Goal: Find specific page/section: Find specific page/section

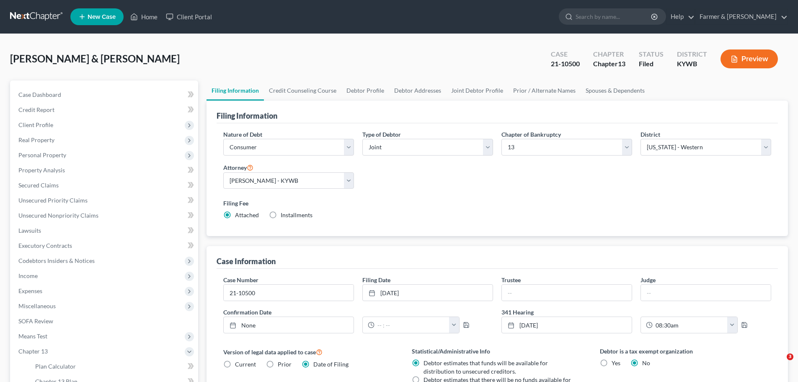
select select "1"
select select "3"
select select "33"
select select "0"
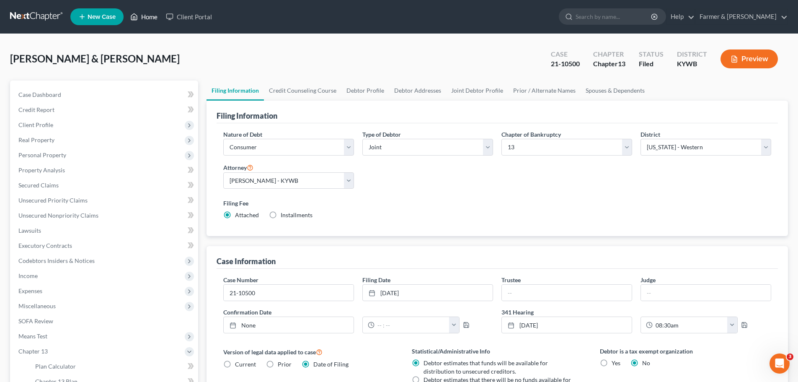
click at [145, 13] on link "Home" at bounding box center [144, 16] width 36 height 15
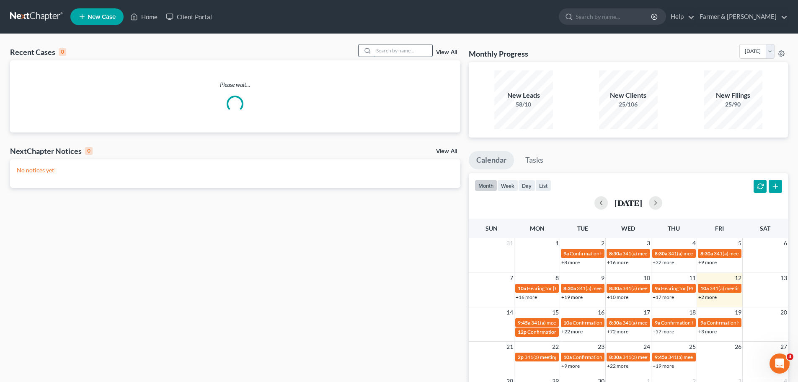
click at [394, 55] on input "search" at bounding box center [403, 50] width 59 height 12
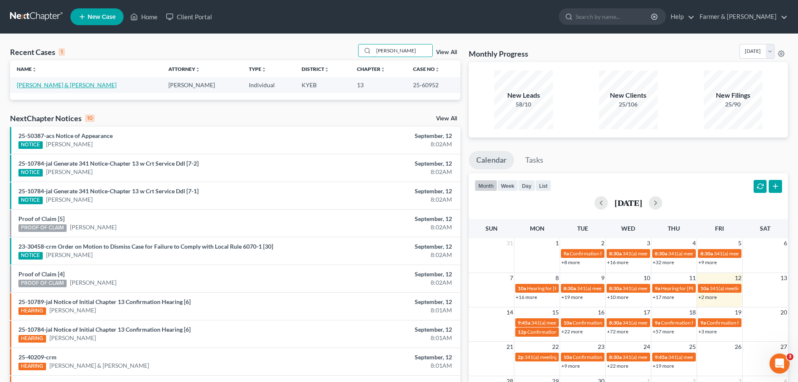
type input "[PERSON_NAME]"
click at [59, 86] on link "[PERSON_NAME] & [PERSON_NAME]" at bounding box center [67, 84] width 100 height 7
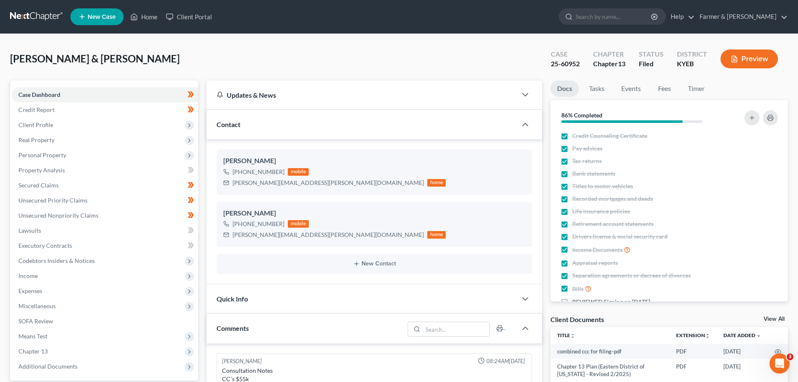
scroll to position [365, 0]
